Goal: Task Accomplishment & Management: Use online tool/utility

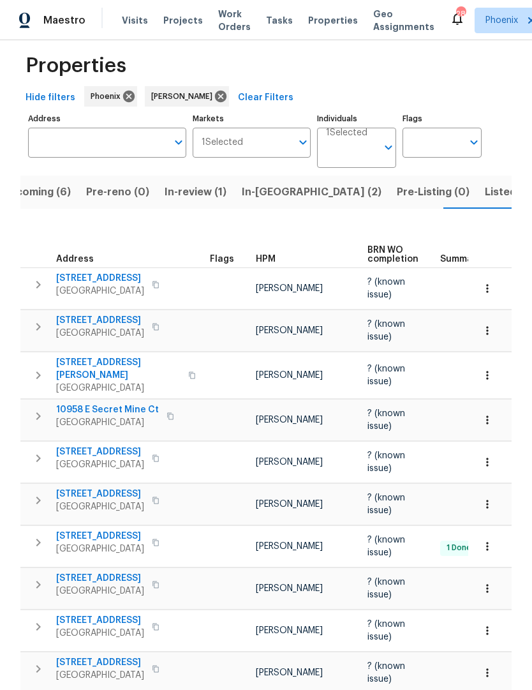
scroll to position [15, 0]
click at [42, 536] on icon "button" at bounding box center [38, 543] width 15 height 15
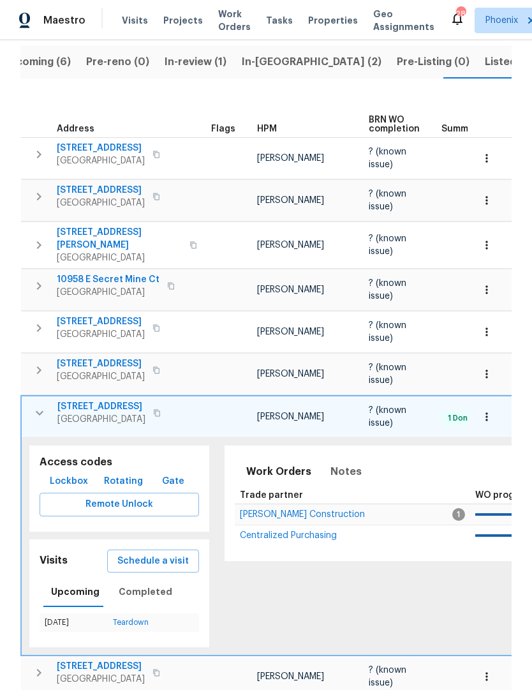
scroll to position [168, 0]
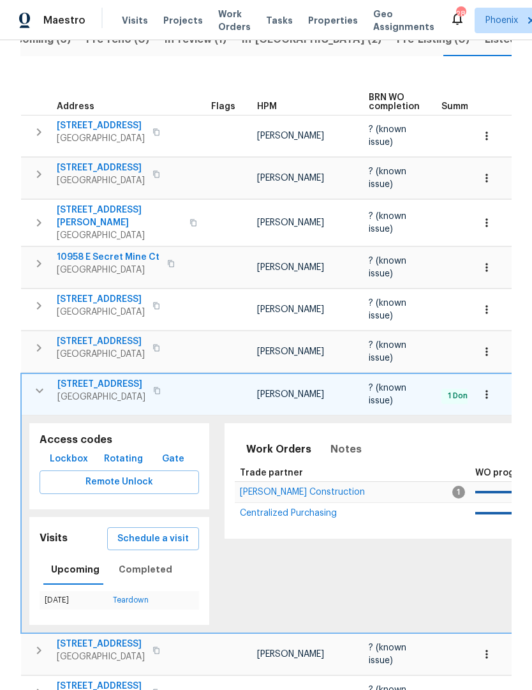
click at [166, 531] on span "Schedule a visit" at bounding box center [152, 539] width 71 height 16
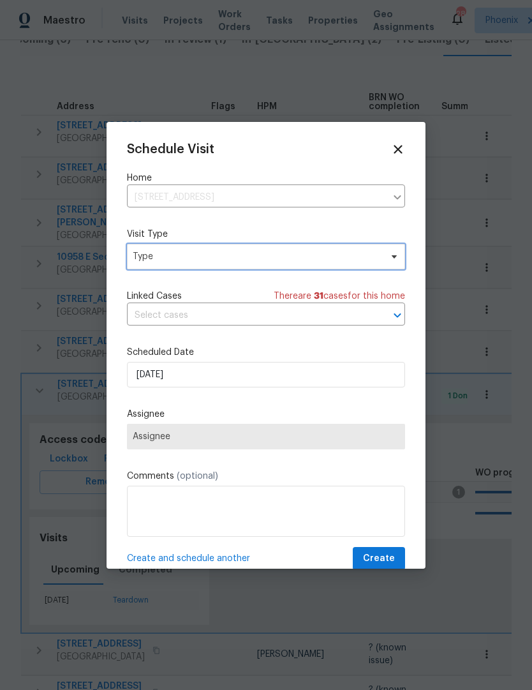
click at [390, 260] on icon at bounding box center [394, 257] width 10 height 10
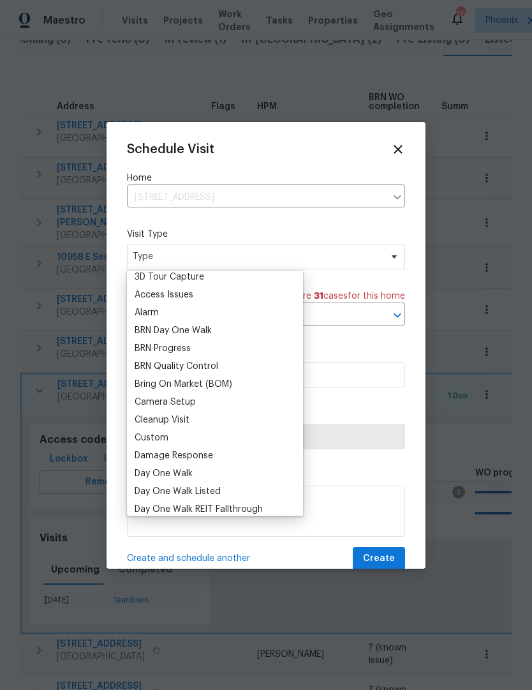
scroll to position [103, 0]
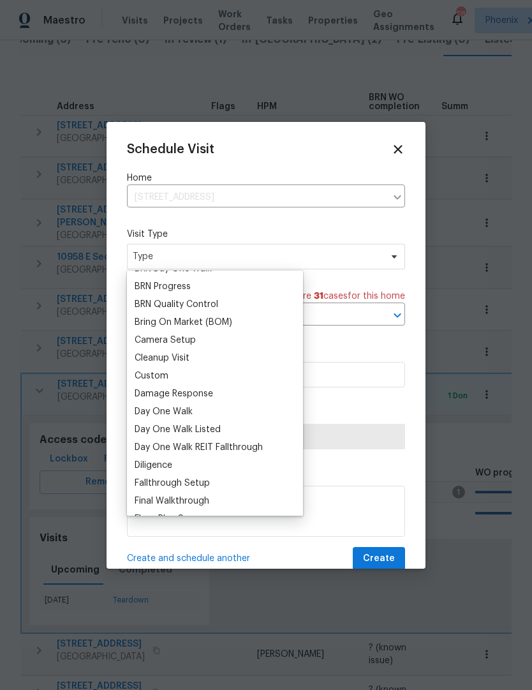
click at [154, 381] on div "Custom" at bounding box center [152, 376] width 34 height 13
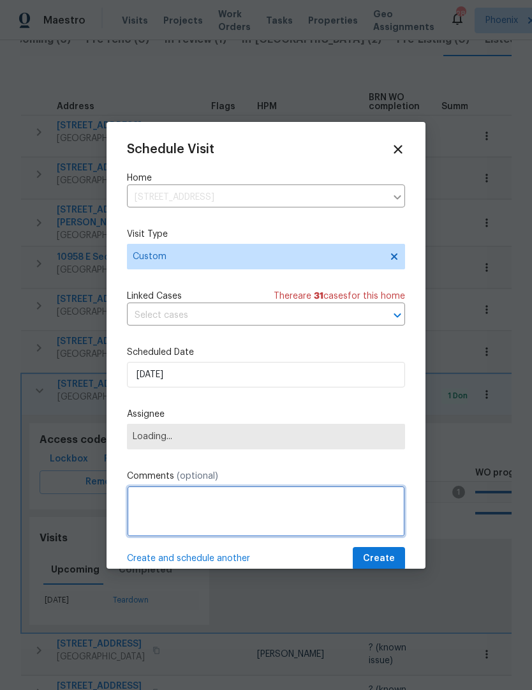
click at [200, 505] on textarea at bounding box center [266, 511] width 278 height 51
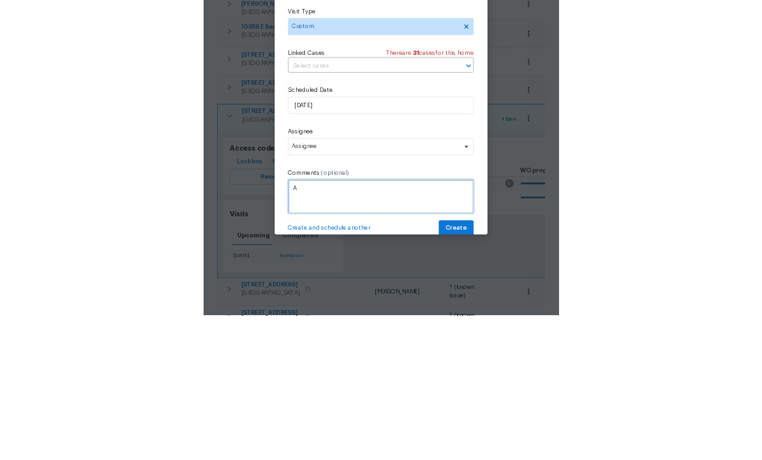
scroll to position [43, 0]
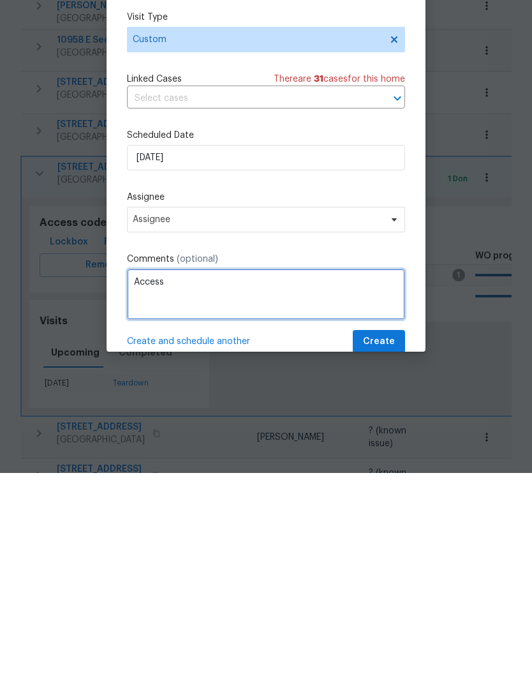
type textarea "Access"
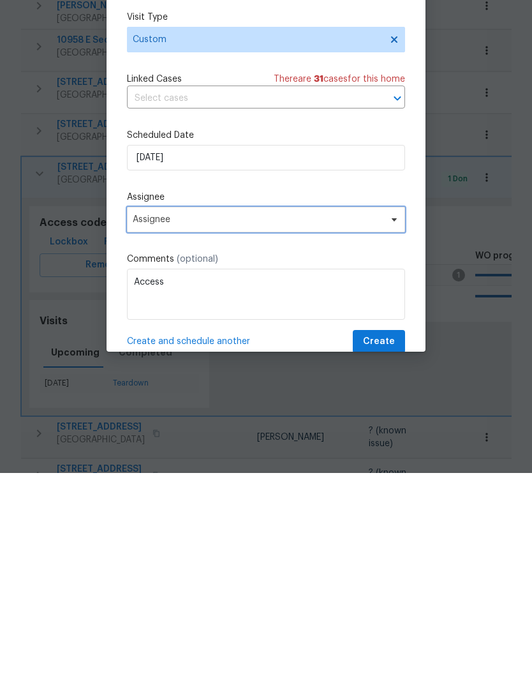
click at [393, 424] on span "Assignee" at bounding box center [266, 437] width 278 height 26
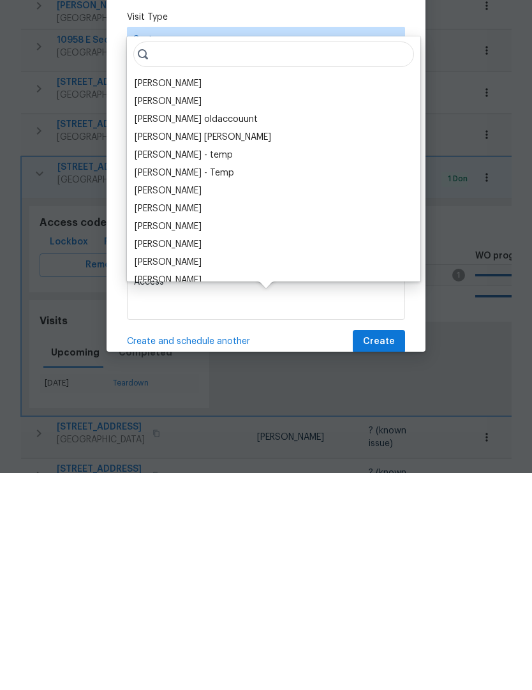
click at [165, 294] on div "[PERSON_NAME]" at bounding box center [168, 300] width 67 height 13
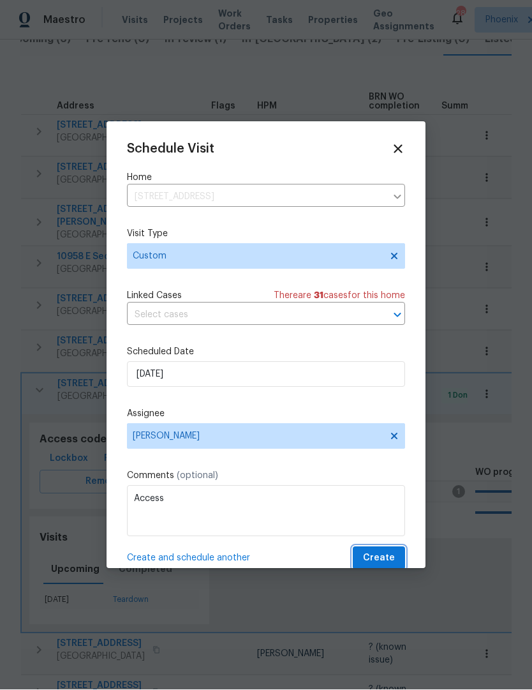
click at [390, 567] on span "Create" at bounding box center [379, 559] width 32 height 16
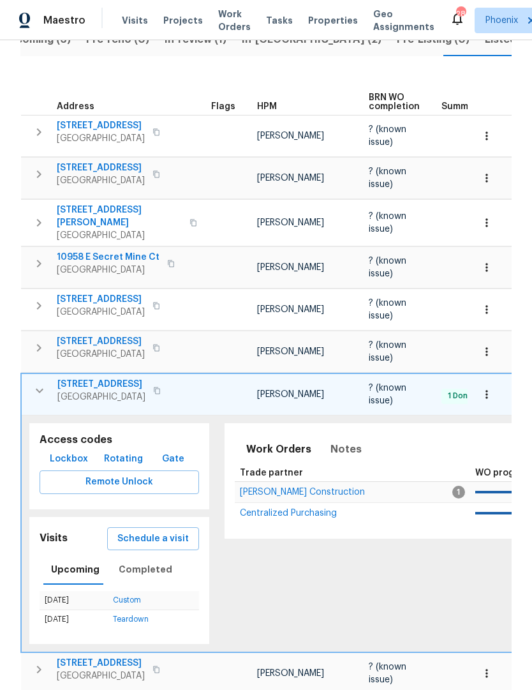
click at [59, 451] on span "Lockbox" at bounding box center [69, 459] width 38 height 16
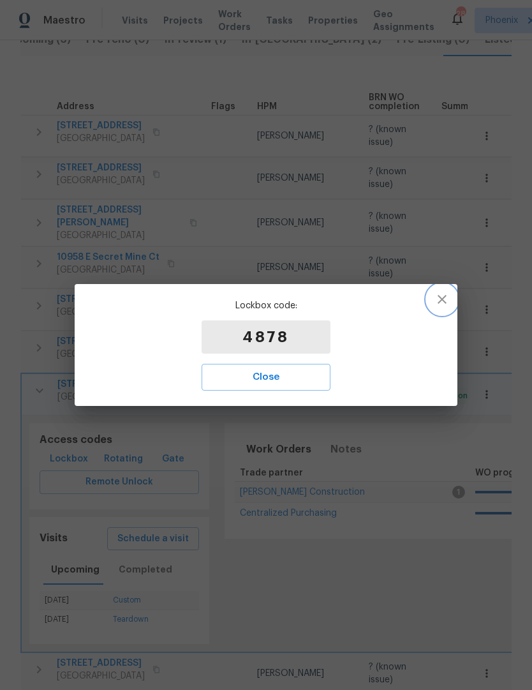
click at [444, 299] on icon "button" at bounding box center [442, 299] width 15 height 15
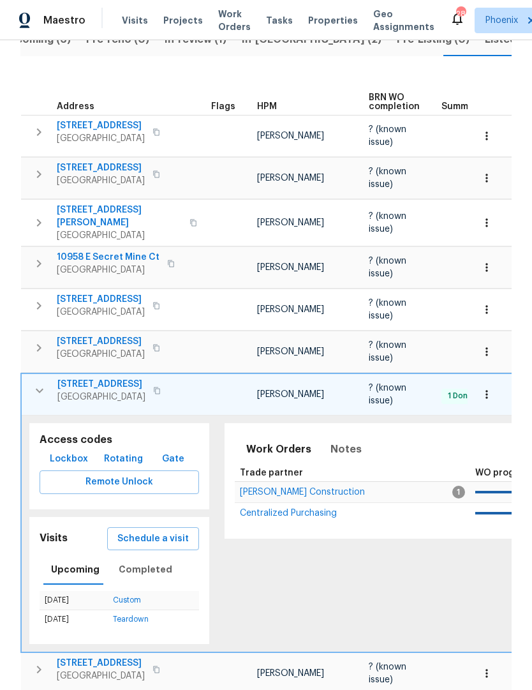
scroll to position [0, 0]
click at [34, 383] on icon "button" at bounding box center [39, 390] width 15 height 15
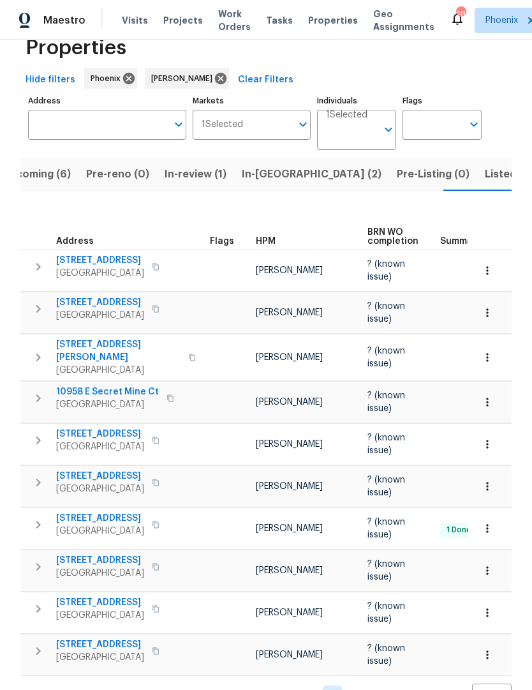
scroll to position [15, 0]
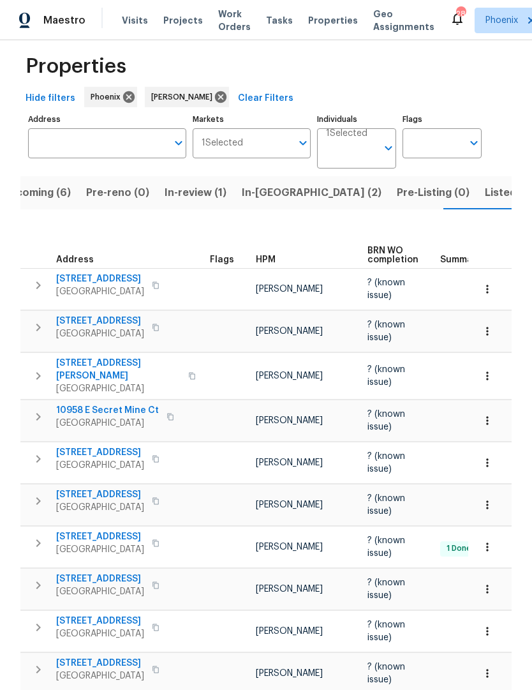
click at [42, 404] on button "button" at bounding box center [39, 417] width 26 height 26
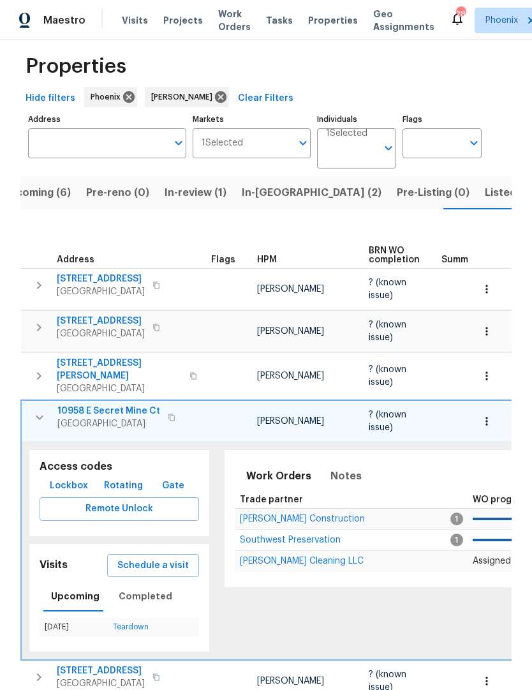
click at [64, 383] on tbody "[STREET_ADDRESS] [PERSON_NAME] ? (known issue) [DATE] [DATE] [STREET_ADDRESS] […" at bounding box center [412, 591] width 783 height 645
click at [41, 405] on button "button" at bounding box center [40, 418] width 26 height 26
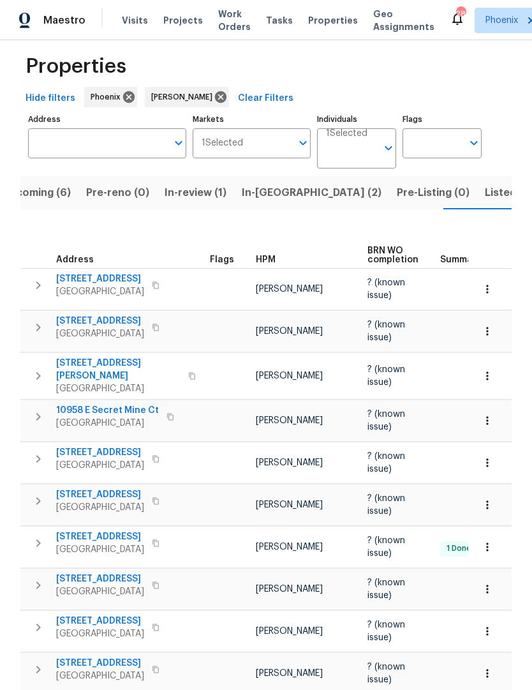
scroll to position [0, 0]
